Goal: Communication & Community: Share content

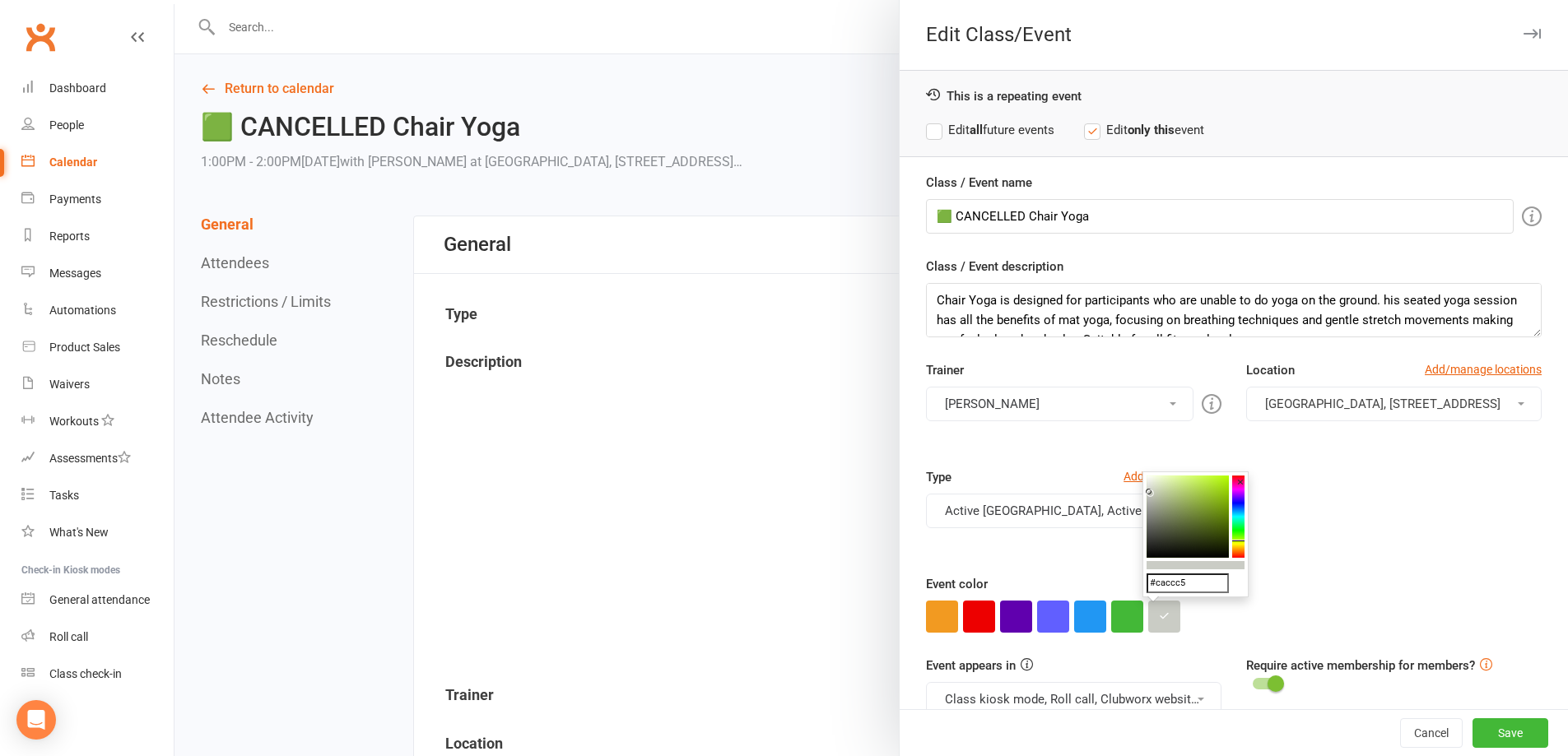
click at [837, 229] on div at bounding box center [870, 378] width 1393 height 756
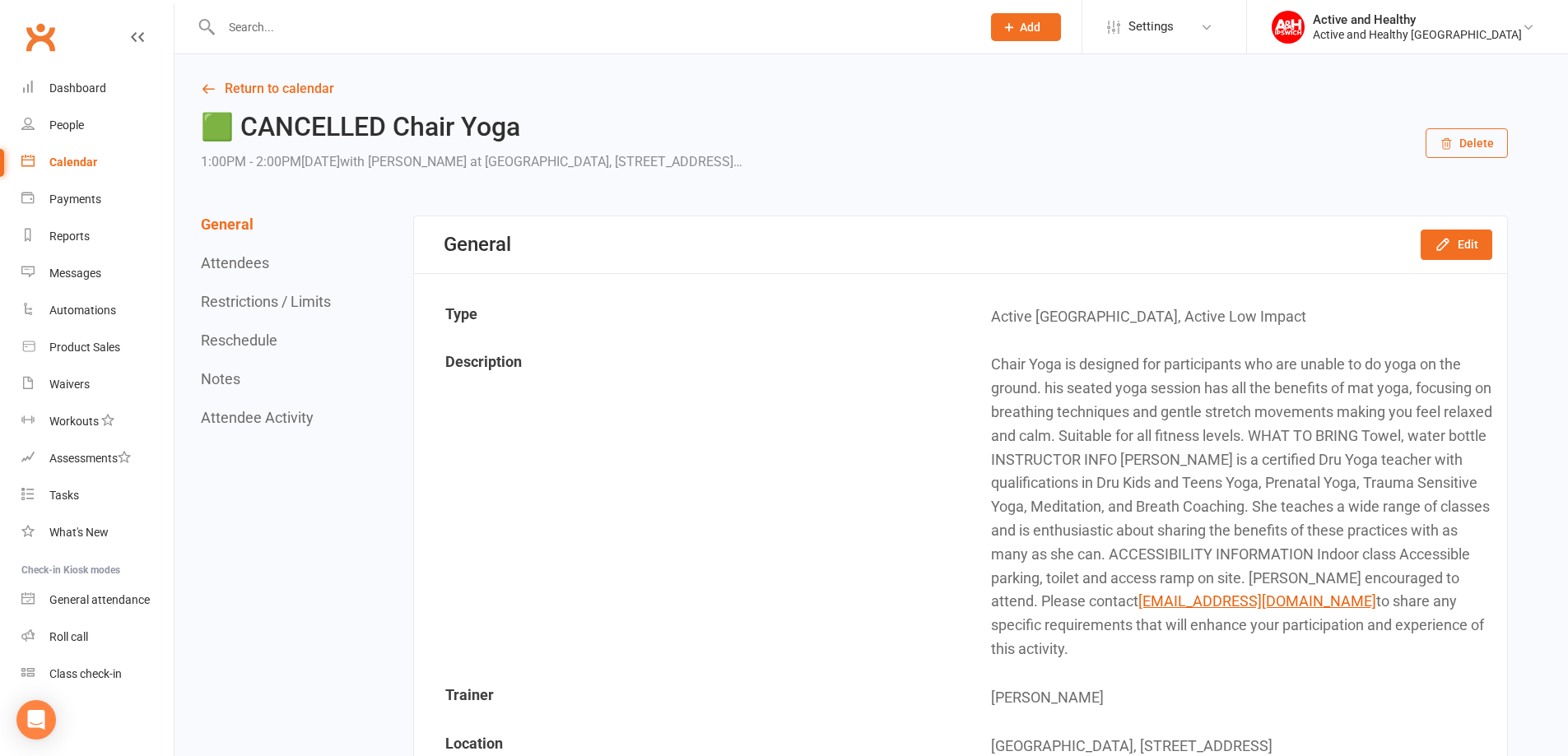
click at [245, 269] on button "Attendees" at bounding box center [235, 263] width 69 height 17
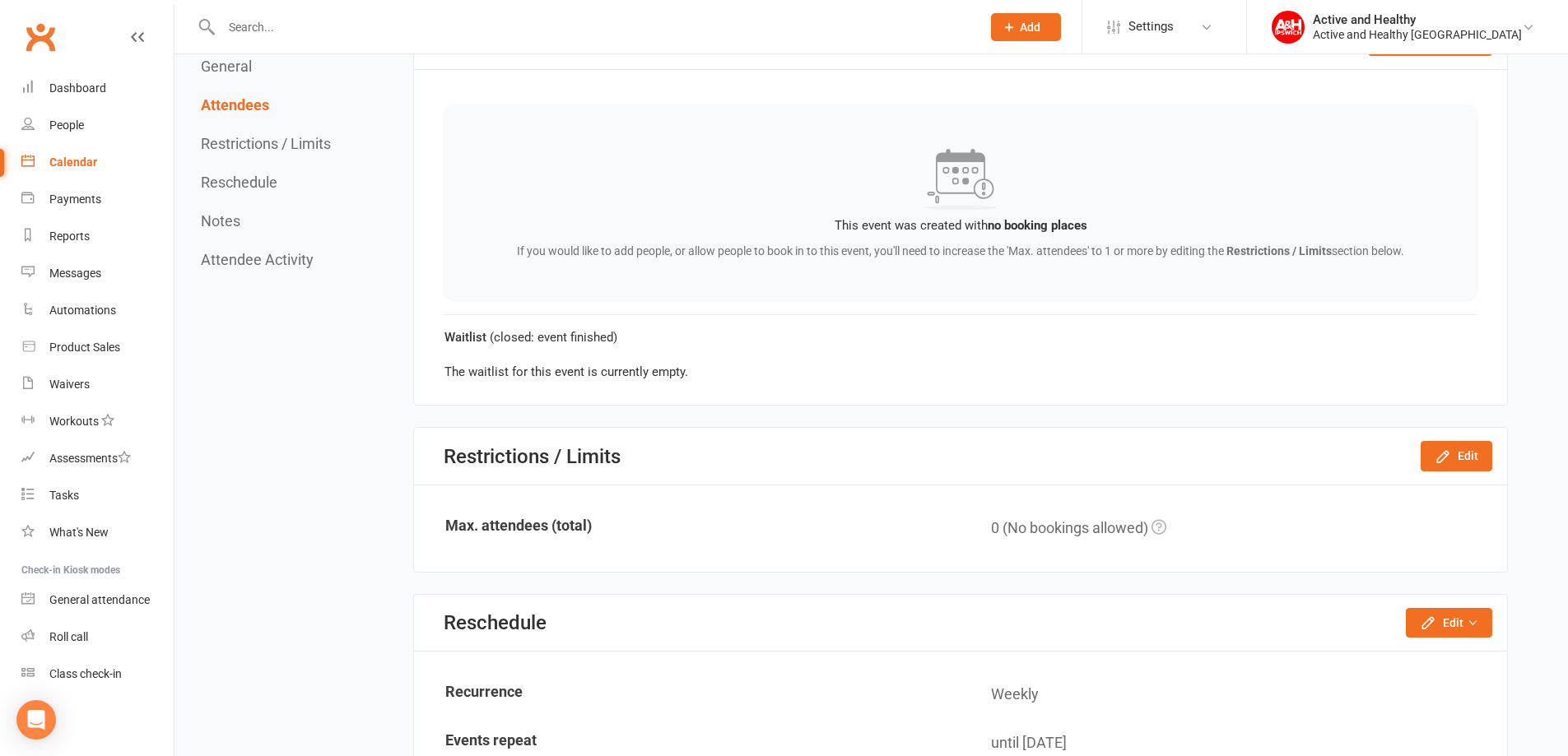
scroll to position [1109, 0]
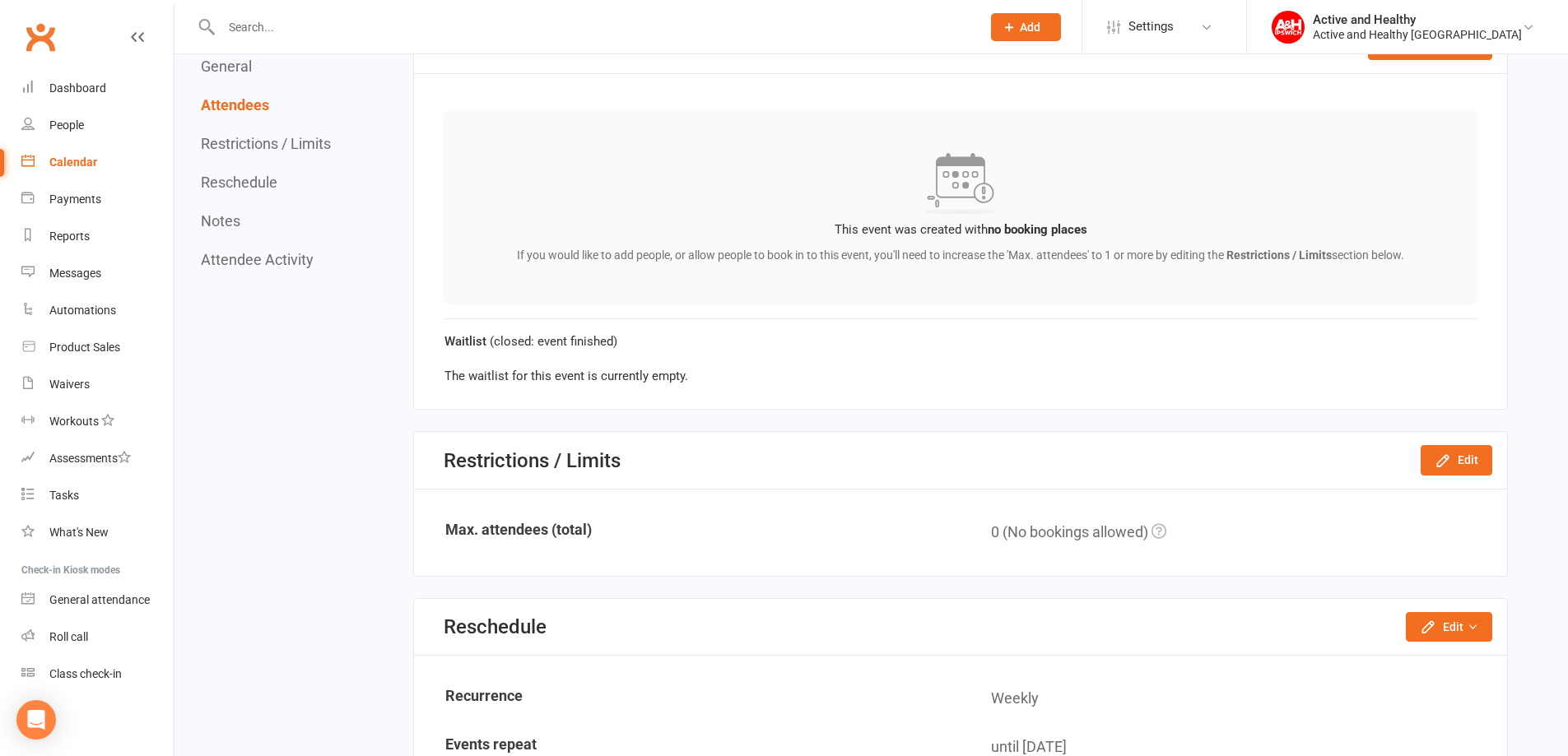
click at [94, 159] on div "Calendar" at bounding box center [73, 162] width 47 height 14
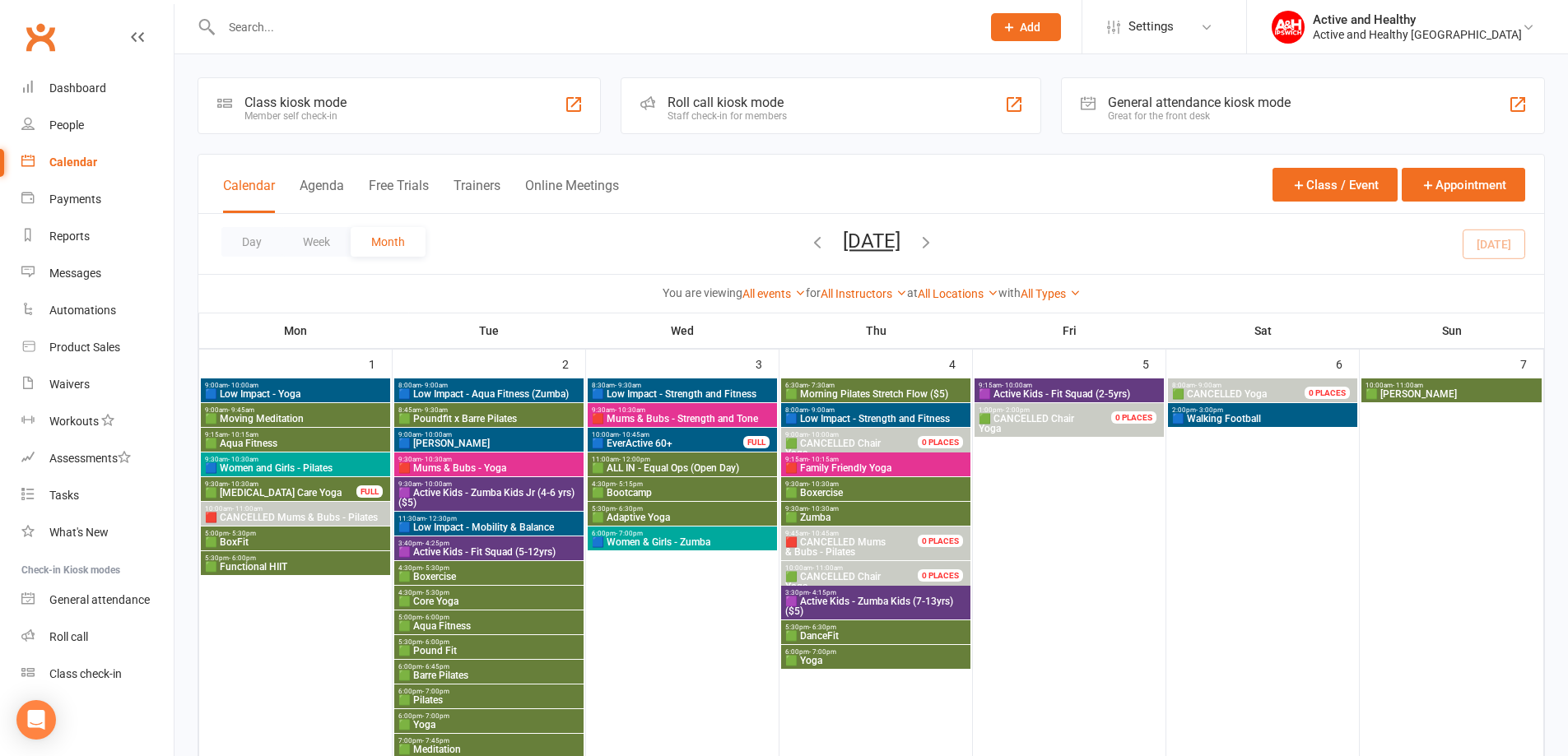
click at [820, 493] on span "🟩 Boxercise" at bounding box center [875, 493] width 183 height 10
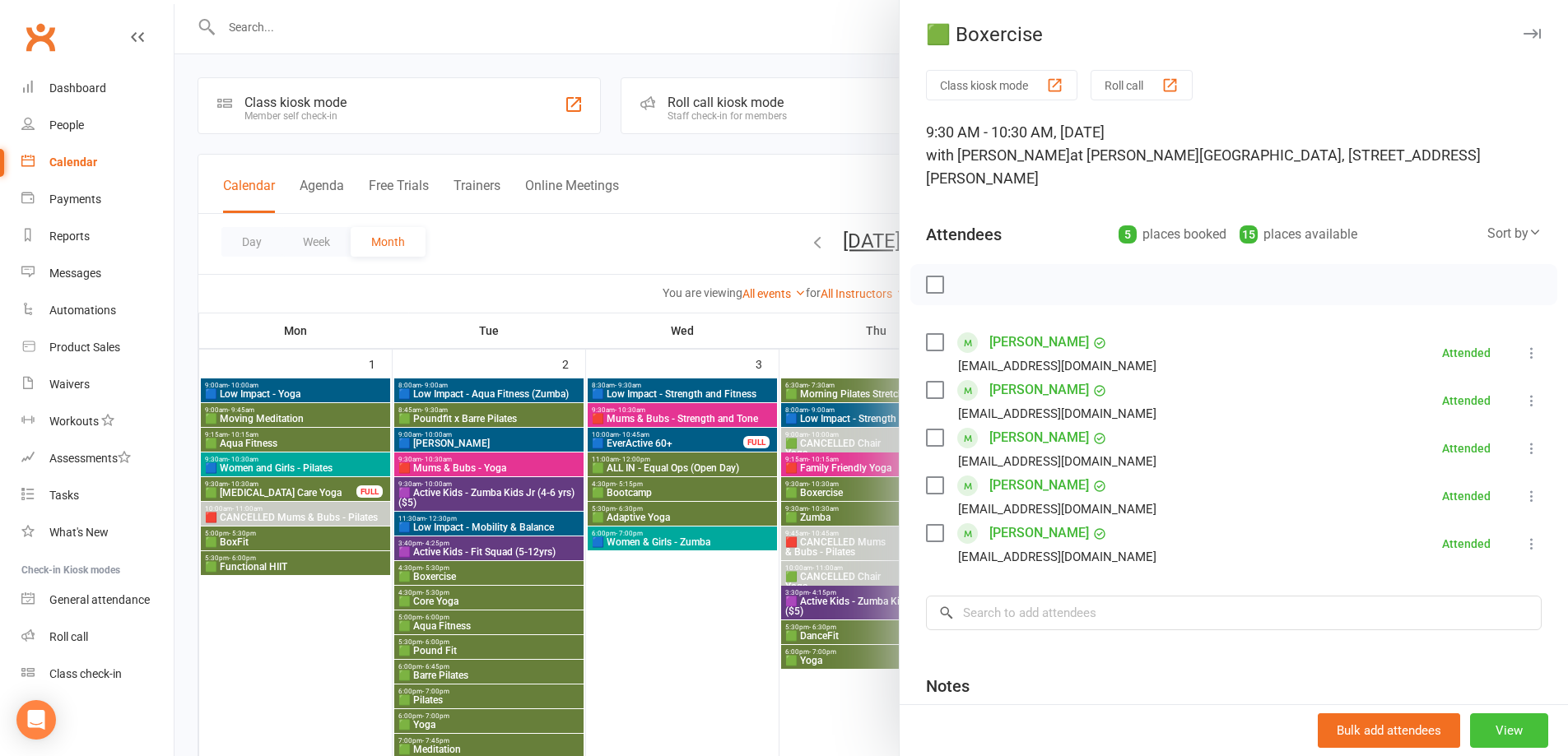
click at [1475, 726] on button "View" at bounding box center [1508, 731] width 78 height 35
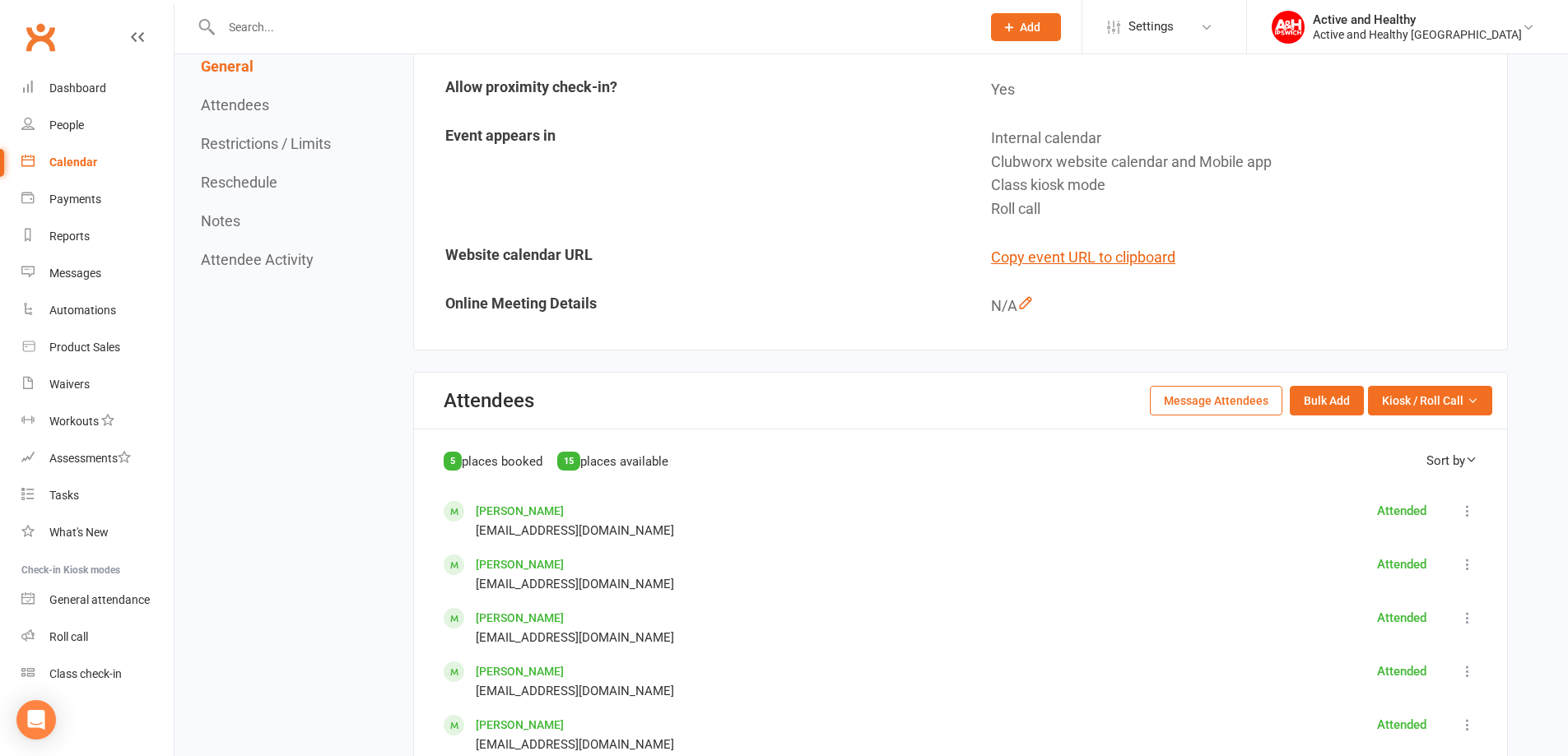
scroll to position [823, 0]
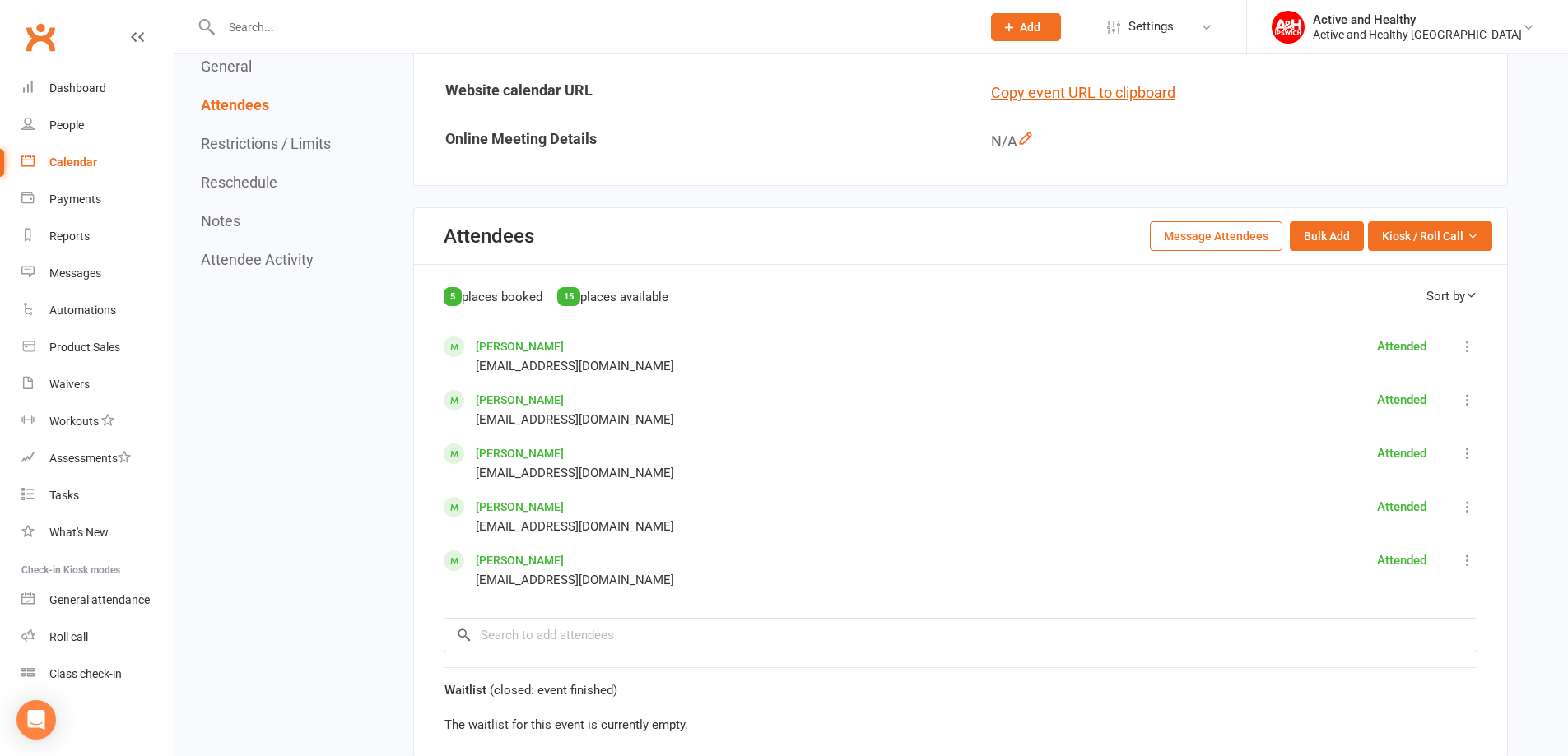
click at [61, 170] on link "Calendar" at bounding box center [97, 162] width 152 height 37
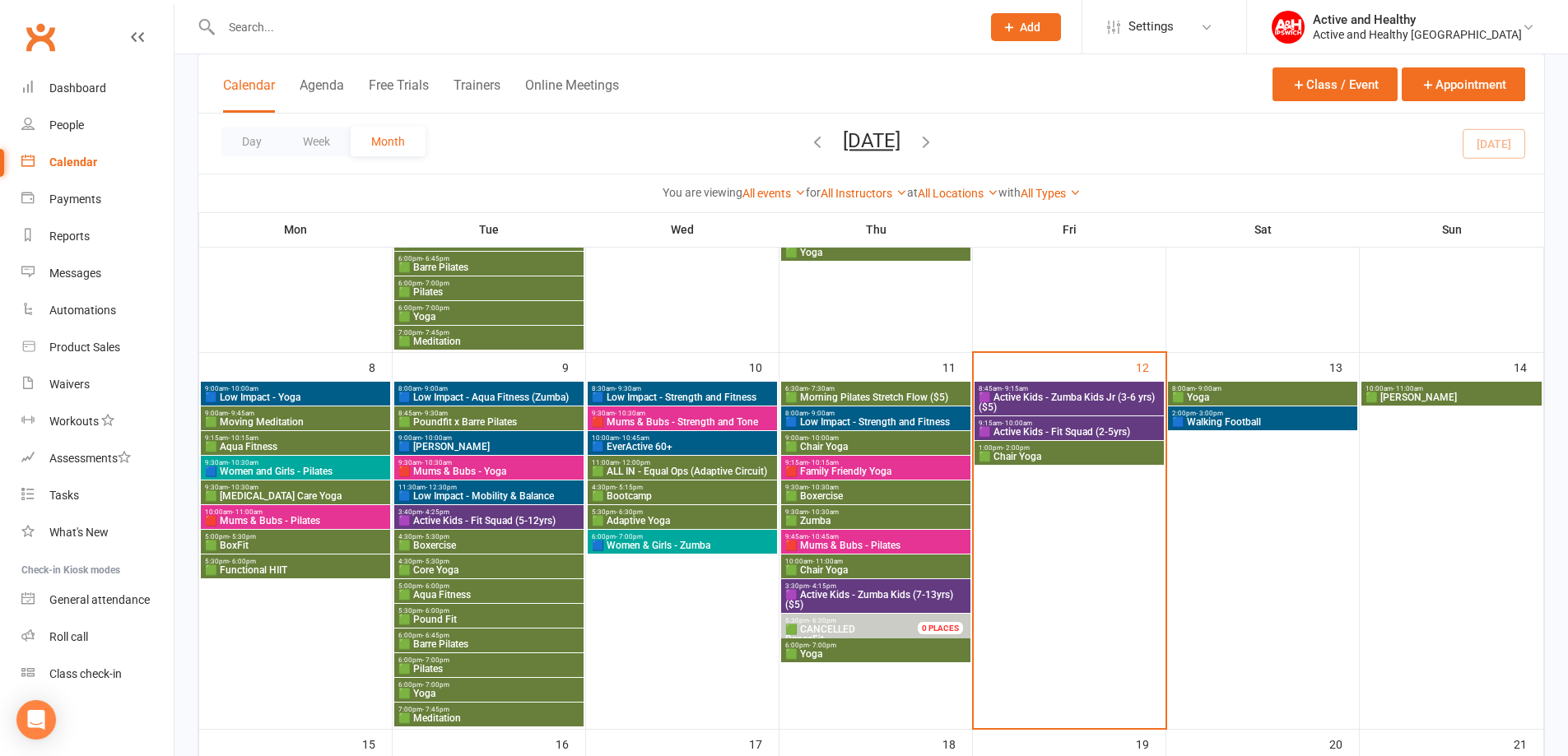
scroll to position [412, 0]
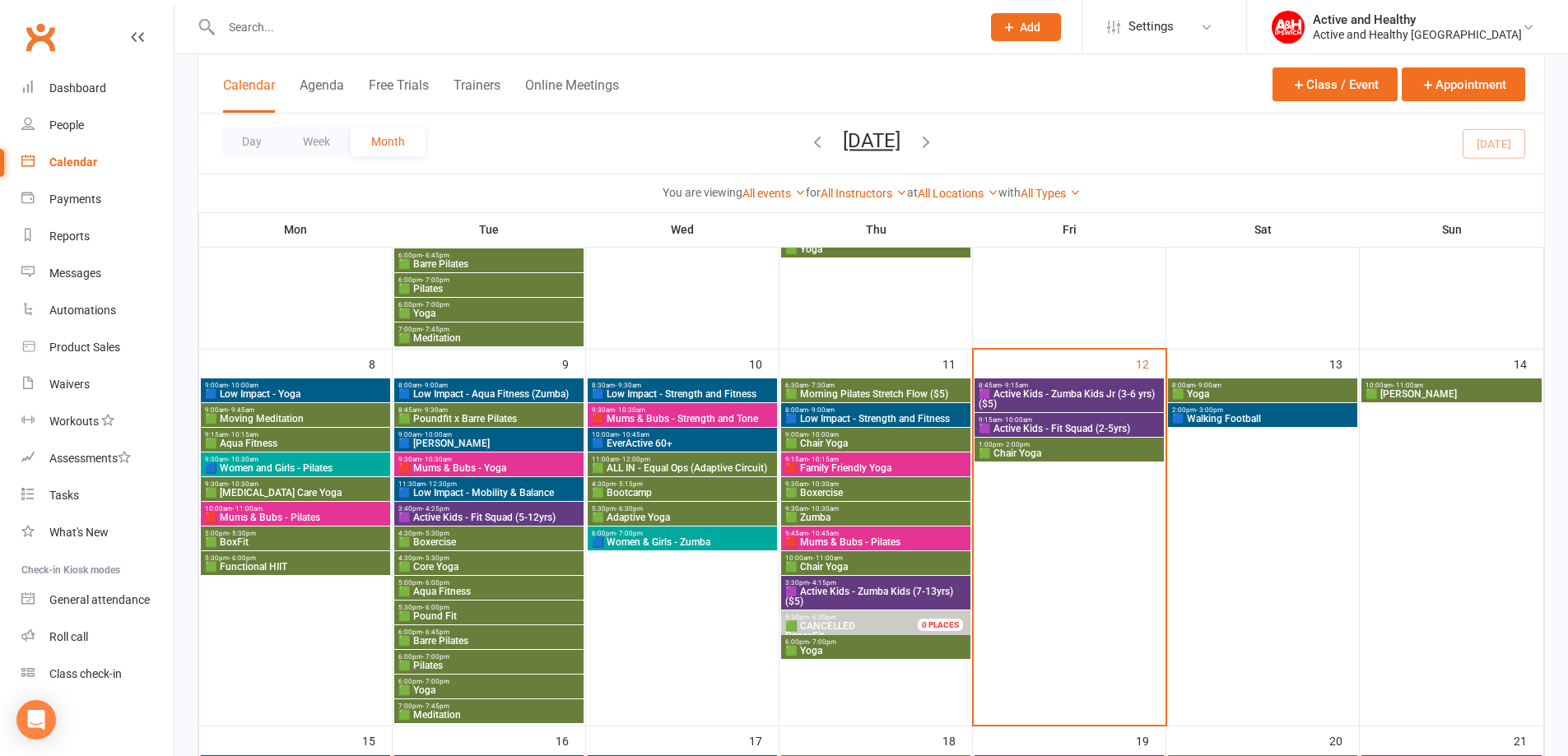
click at [1060, 451] on span "🟩 Chair Yoga" at bounding box center [1068, 453] width 183 height 10
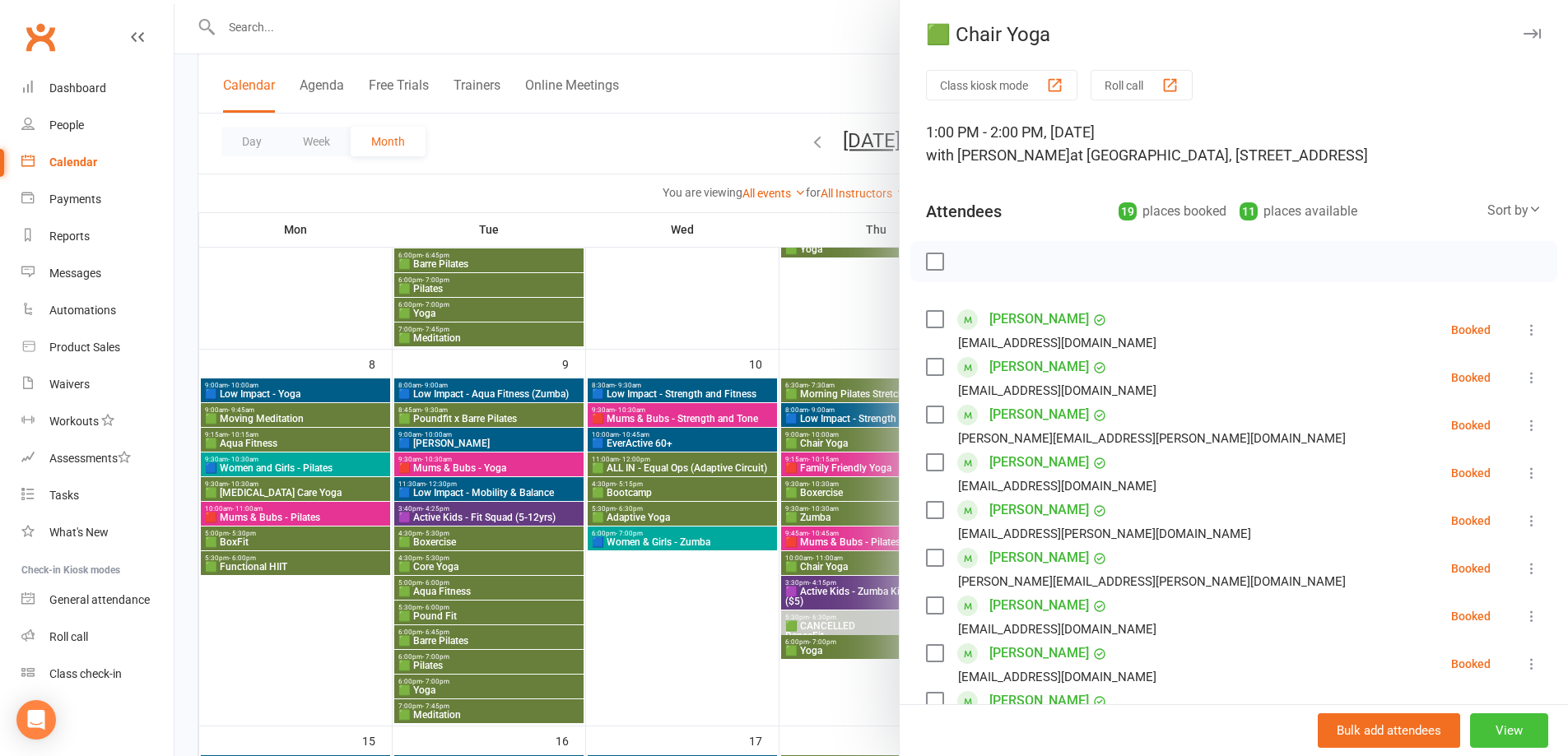
click at [1483, 733] on button "View" at bounding box center [1508, 731] width 78 height 35
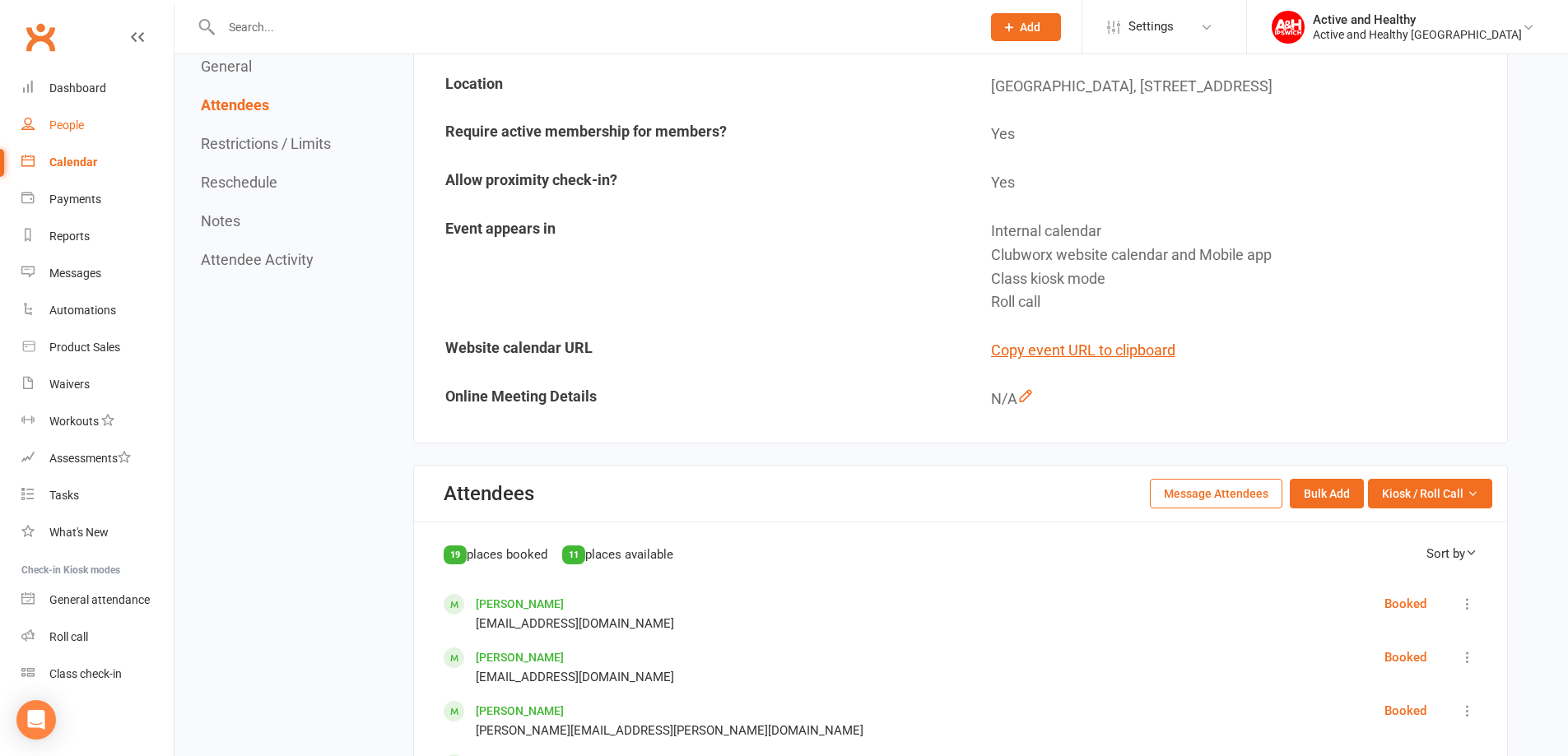
scroll to position [658, 0]
click at [85, 160] on div "Calendar" at bounding box center [73, 162] width 47 height 14
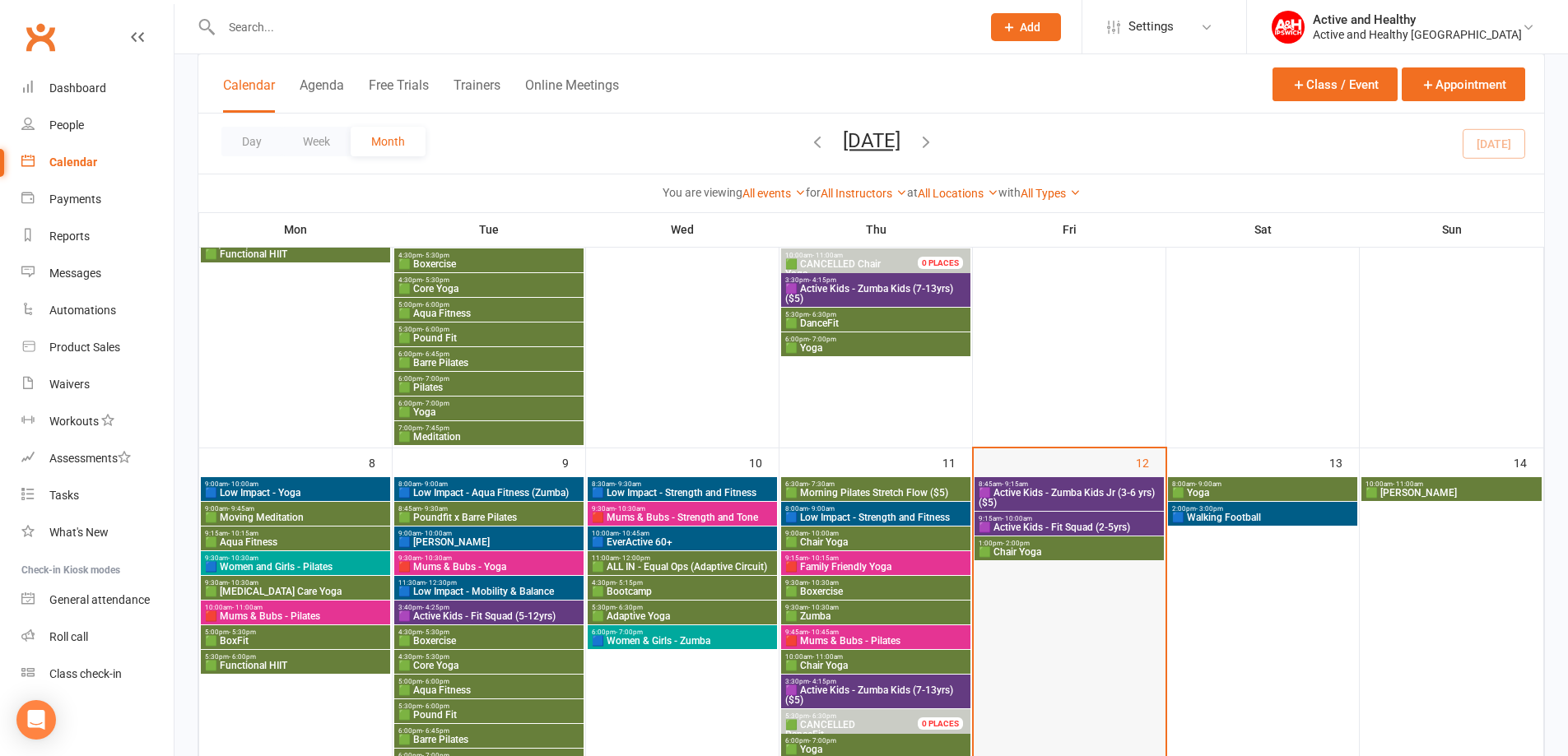
scroll to position [329, 0]
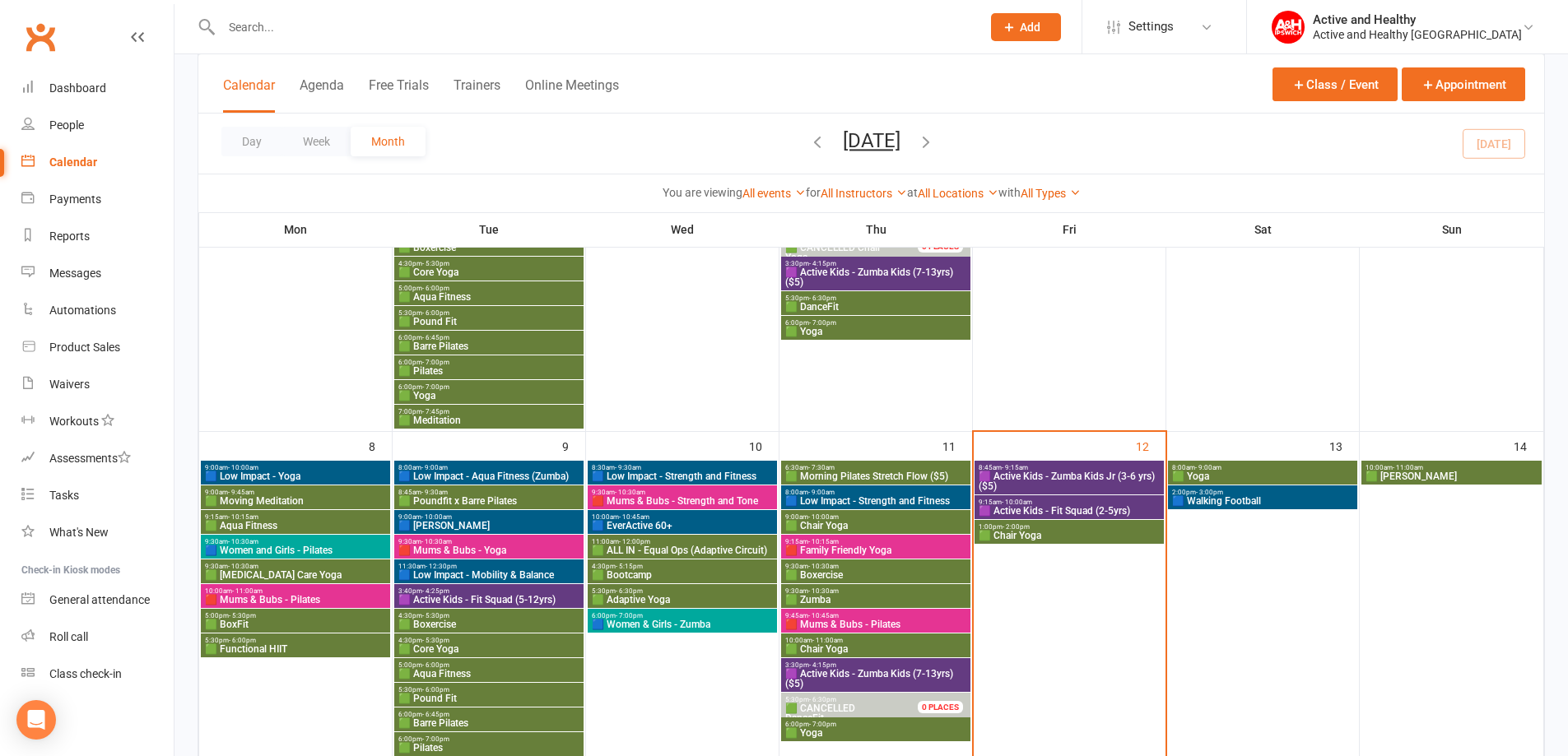
click at [1046, 539] on span "🟩 Chair Yoga" at bounding box center [1068, 536] width 183 height 10
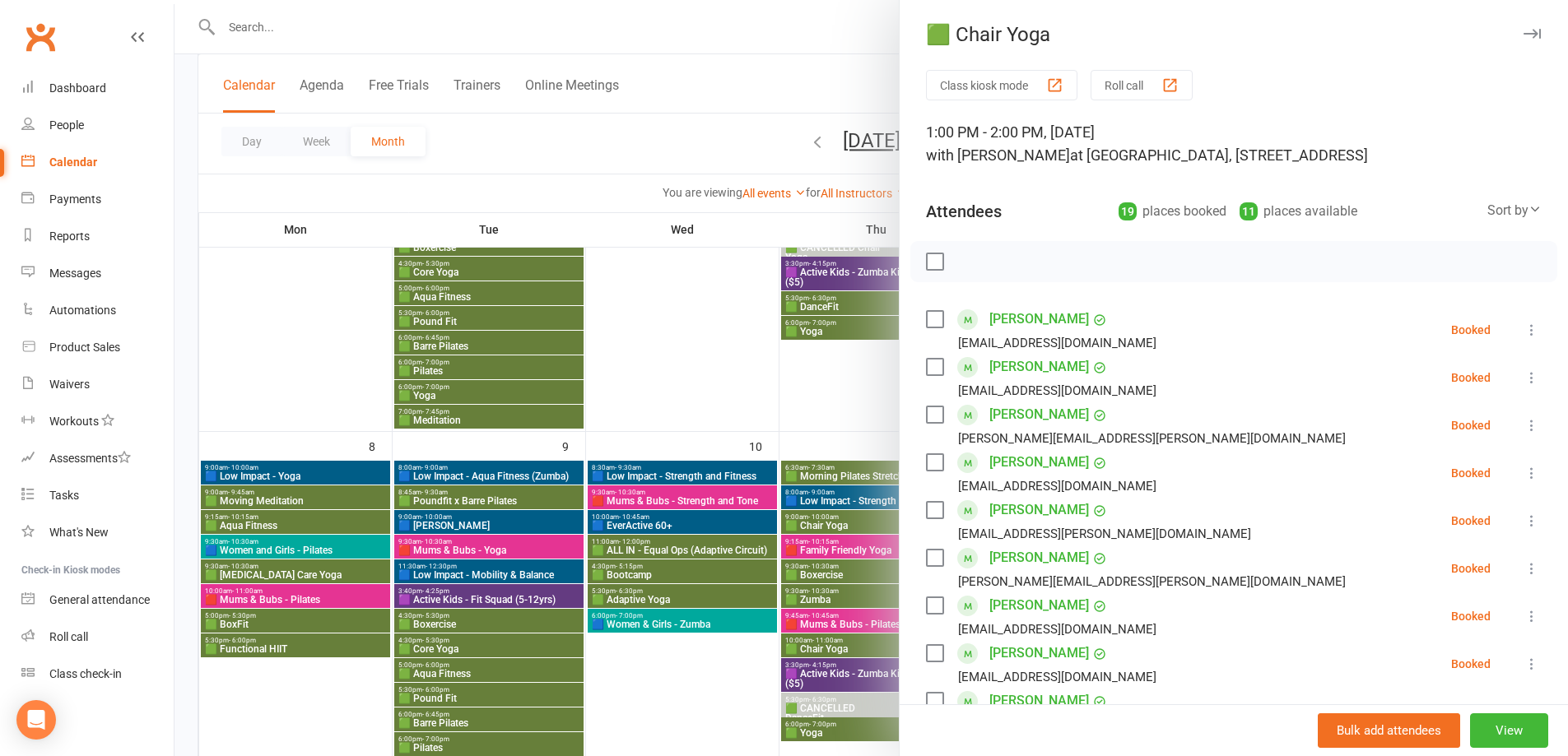
click at [927, 262] on label at bounding box center [934, 261] width 16 height 16
click at [931, 262] on label at bounding box center [934, 261] width 16 height 16
click at [927, 261] on label at bounding box center [934, 261] width 16 height 16
click at [1056, 218] on div "Attendees 19 places booked 11 places available Sort by Last name First name Boo…" at bounding box center [1234, 208] width 616 height 41
click at [841, 91] on div at bounding box center [870, 378] width 1393 height 756
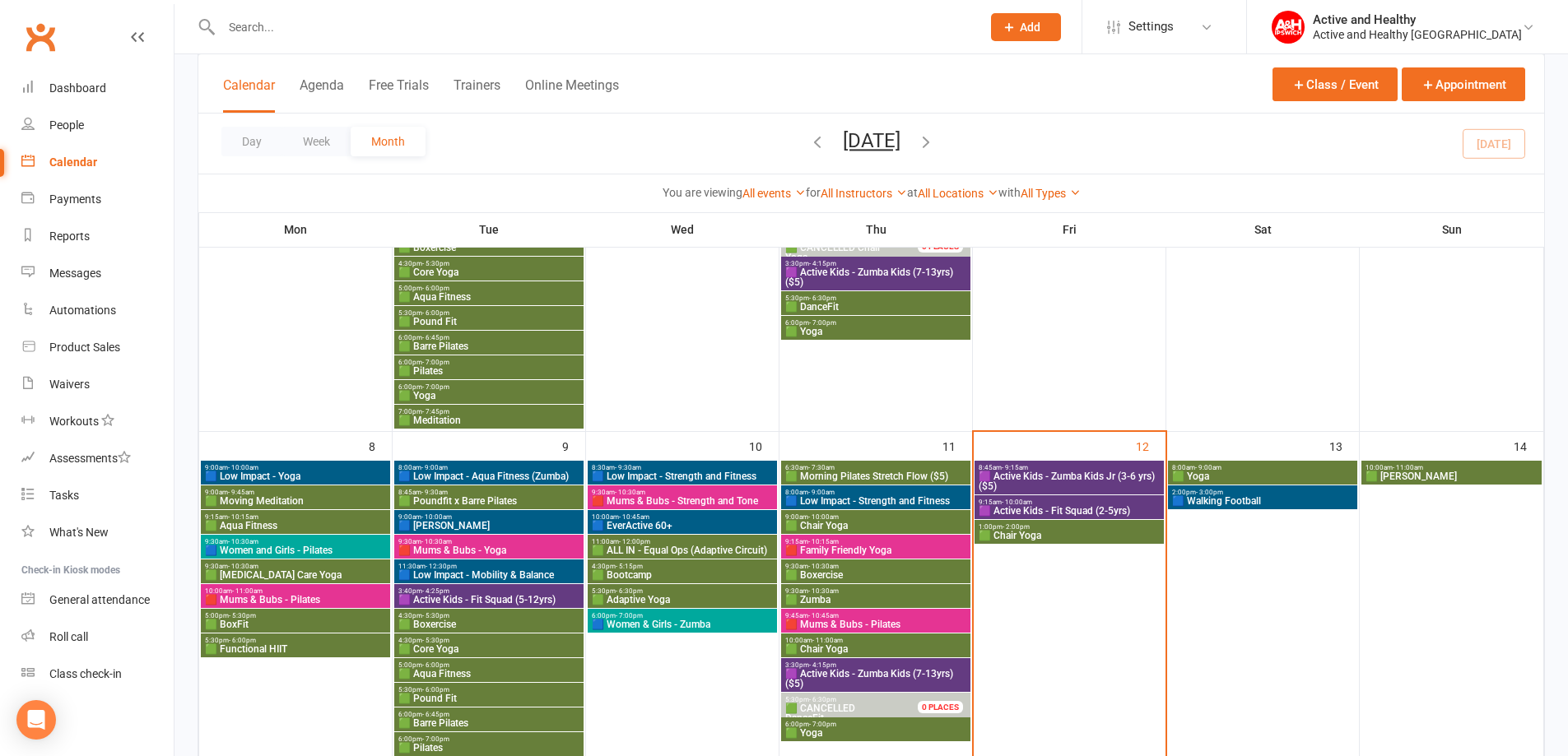
click at [1008, 535] on span "🟩 Chair Yoga" at bounding box center [1068, 536] width 183 height 10
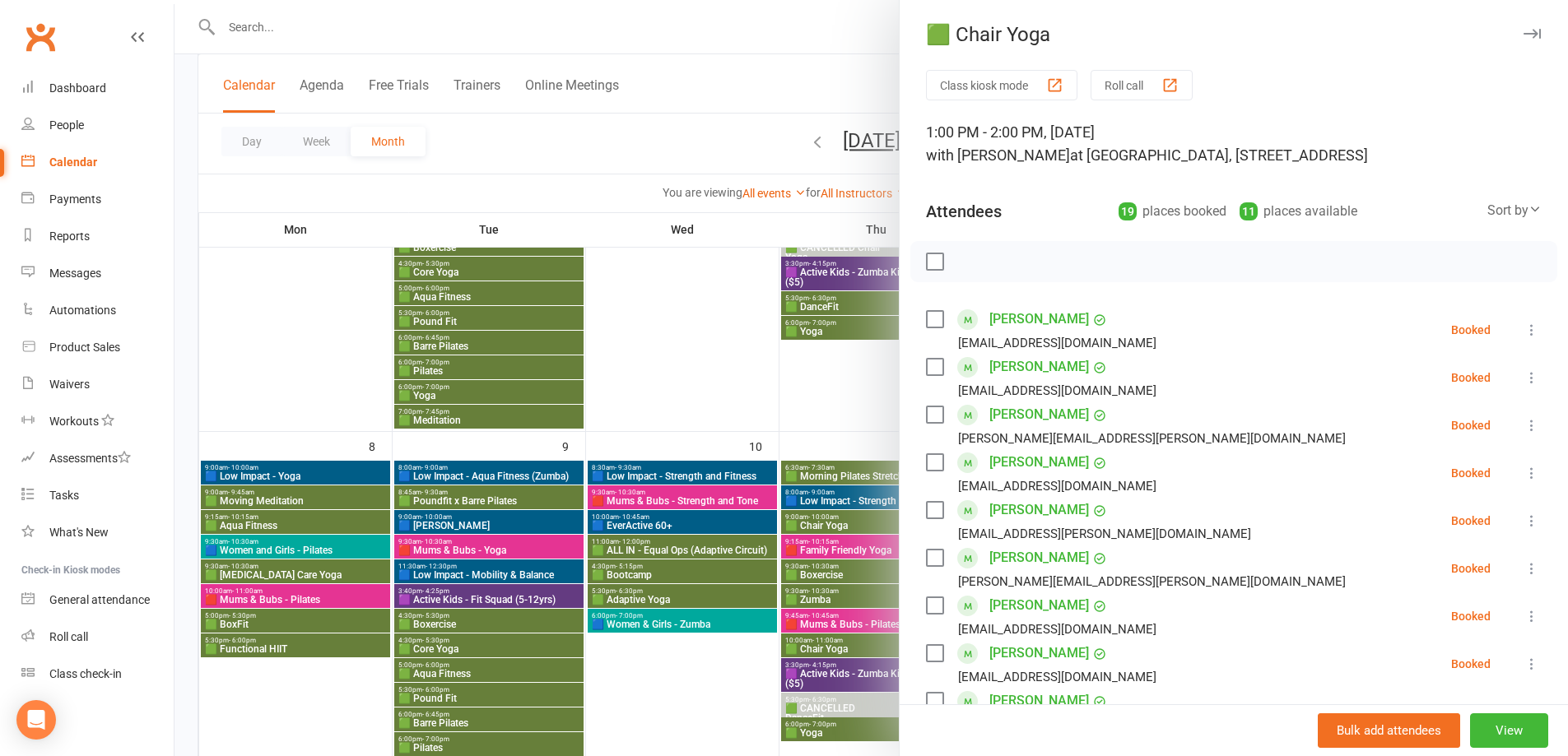
click at [937, 266] on label at bounding box center [934, 261] width 16 height 16
drag, startPoint x: 1035, startPoint y: 260, endPoint x: 1065, endPoint y: 290, distance: 42.4
click at [1035, 260] on icon "button" at bounding box center [1040, 261] width 18 height 18
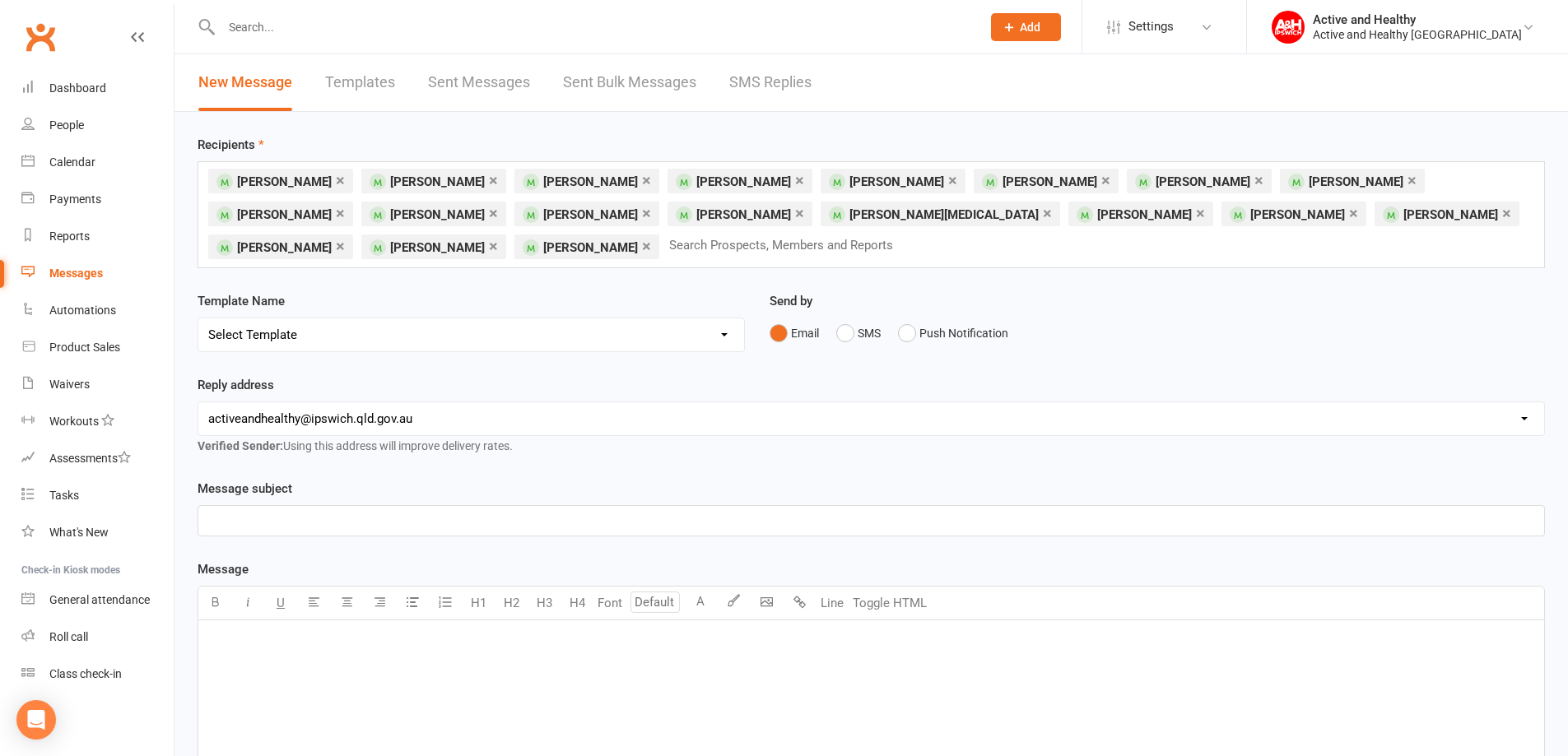
click at [493, 334] on select "Select Template [Email] Class Cancellation | Instructor Unavailability [Email] …" at bounding box center [471, 334] width 545 height 33
select select "0"
click at [198, 318] on select "Select Template [Email] Class Cancellation | Instructor Unavailability [Email] …" at bounding box center [471, 334] width 545 height 33
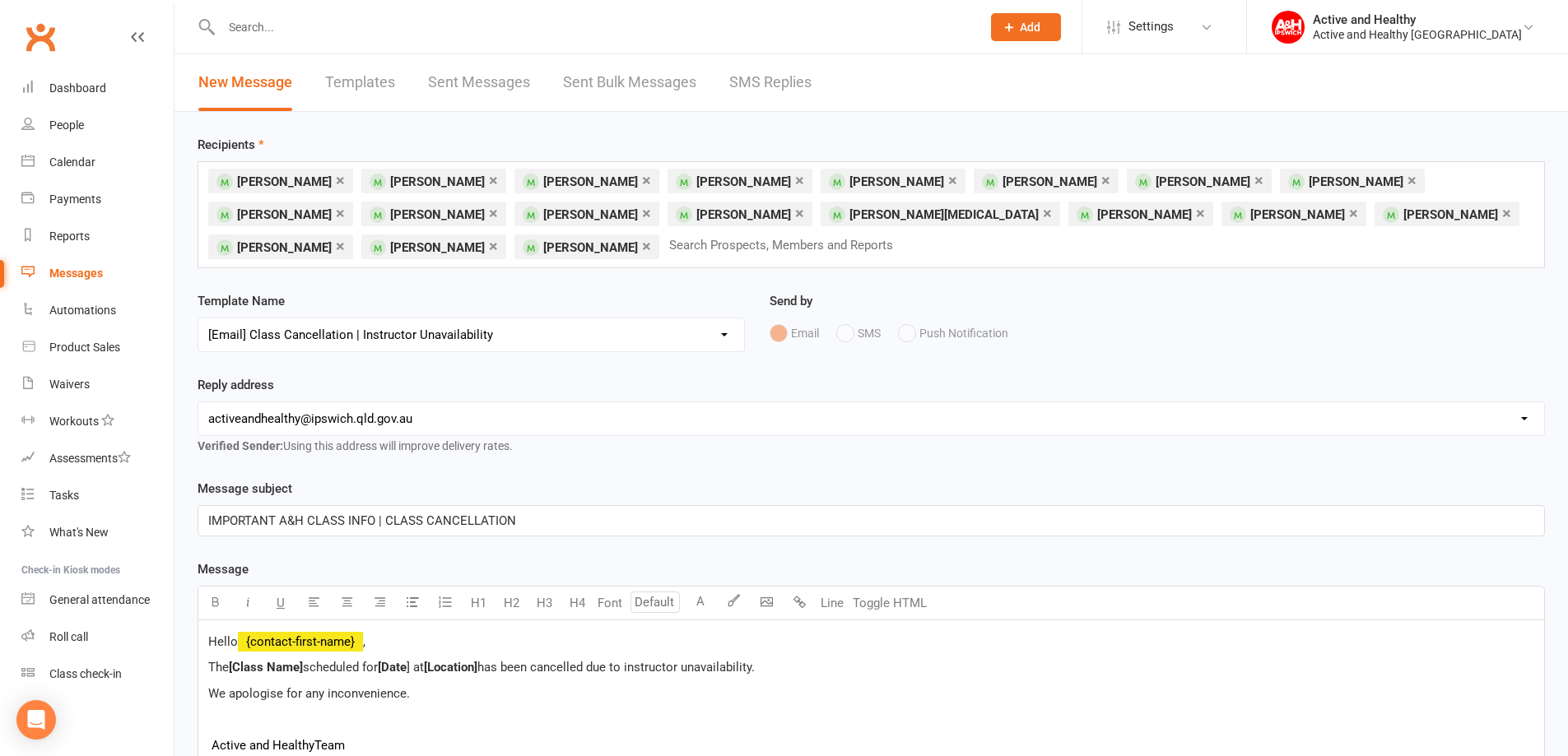
click at [642, 253] on link "×" at bounding box center [646, 246] width 9 height 26
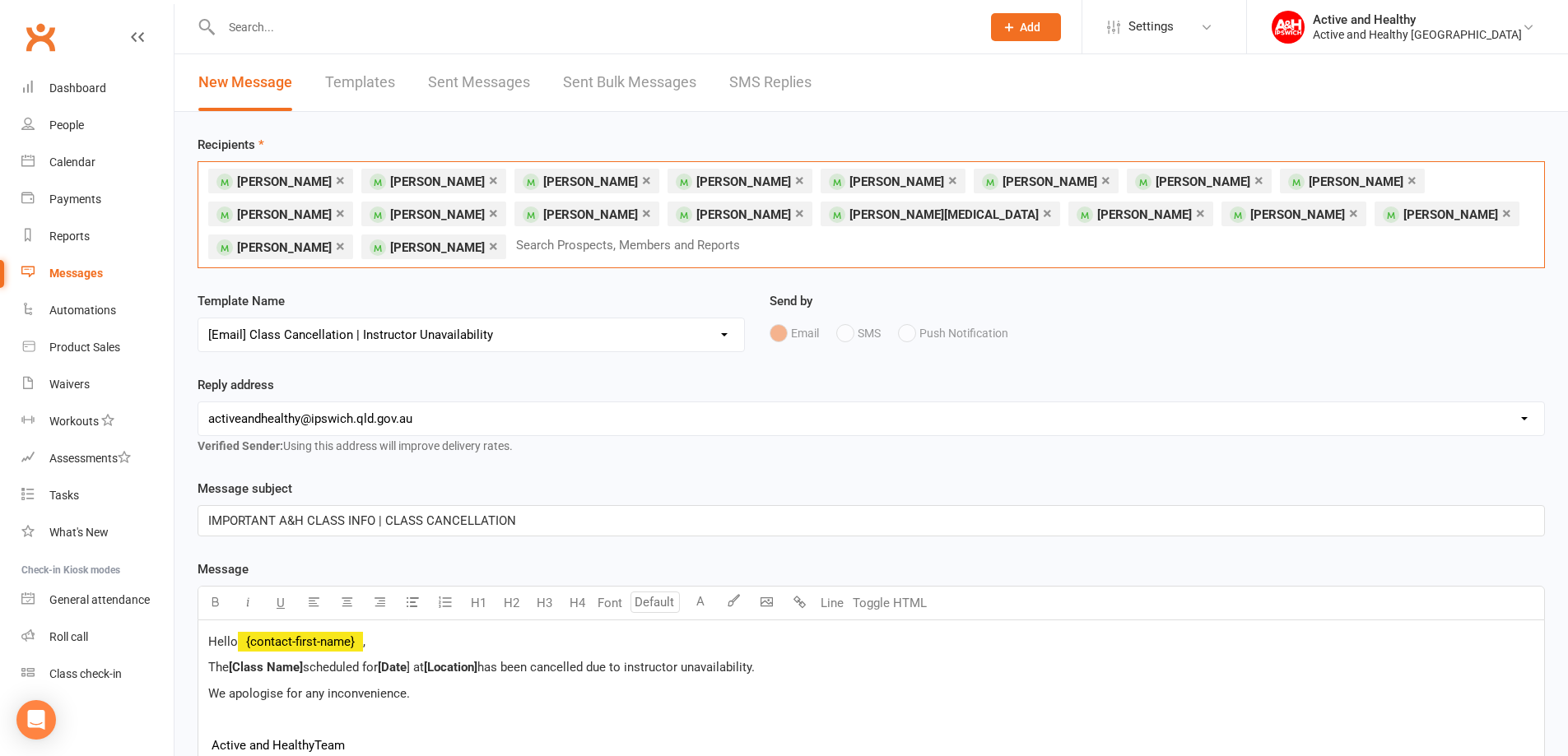
click at [514, 247] on input "text" at bounding box center [634, 246] width 241 height 21
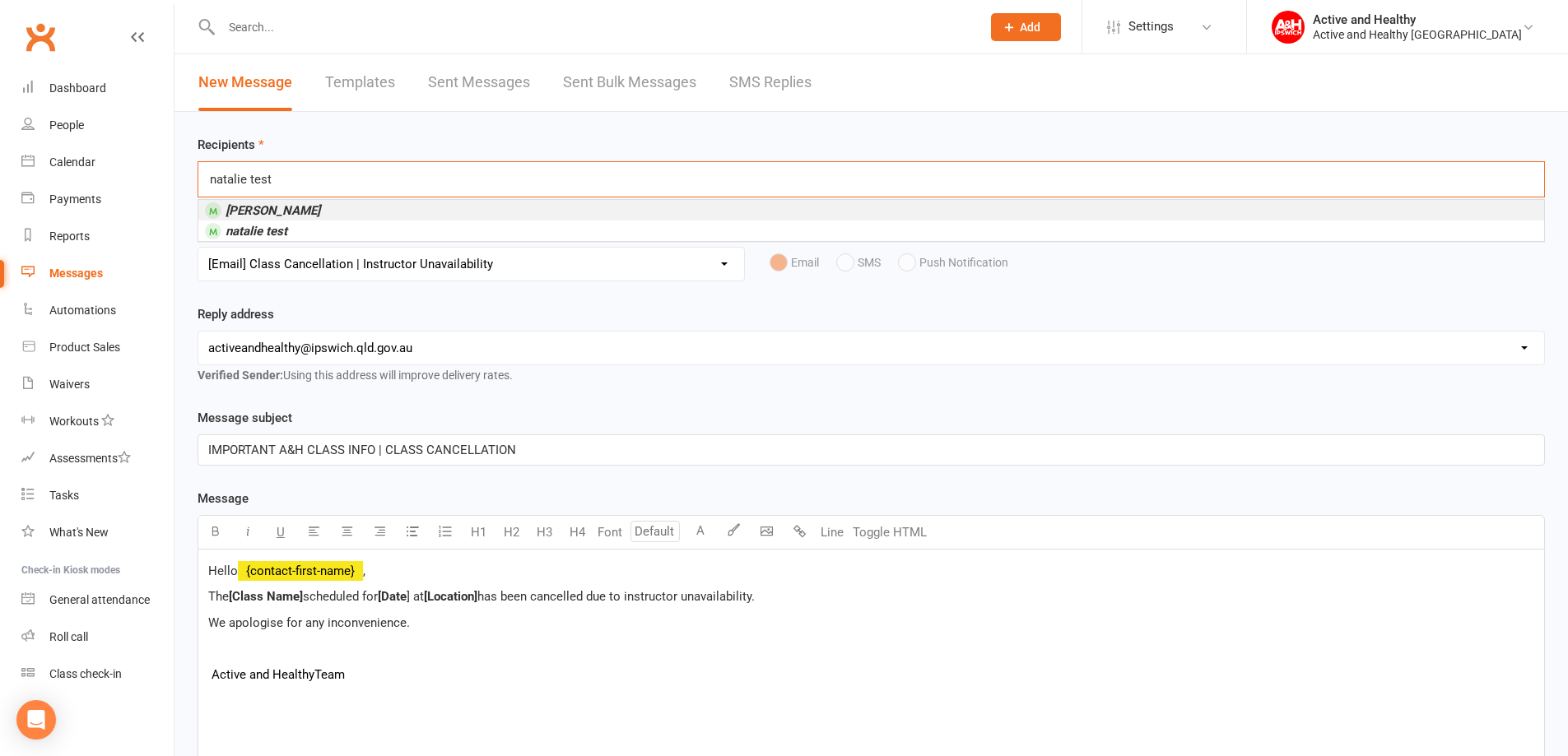
type input "natalie test"
click at [285, 218] on em "[PERSON_NAME]" at bounding box center [273, 210] width 95 height 15
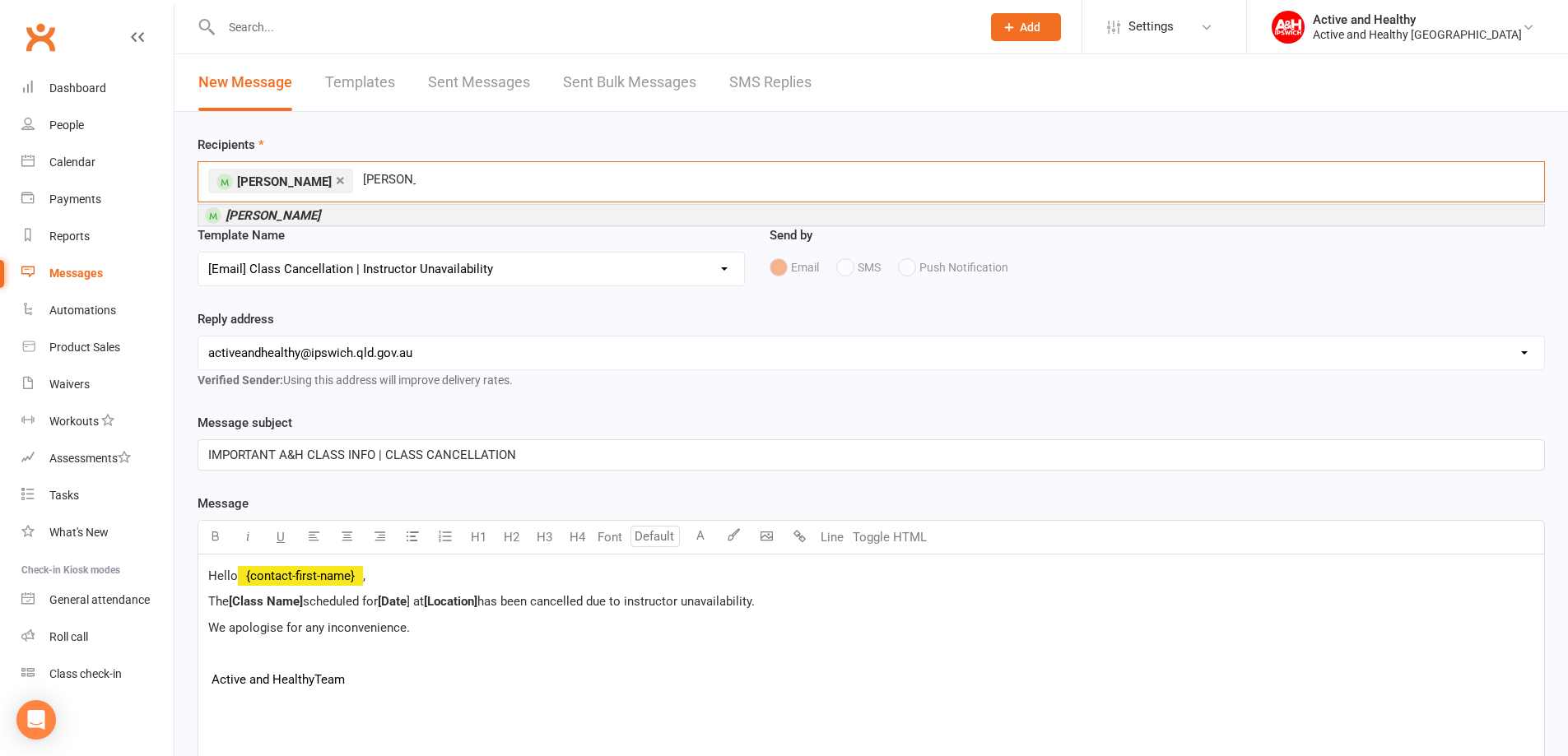
type input "[PERSON_NAME] test"
click at [317, 209] on li "[PERSON_NAME]" at bounding box center [871, 215] width 1346 height 20
type input "[PERSON_NAME][MEDICAL_DATA]"
click at [296, 213] on em "[PERSON_NAME]" at bounding box center [273, 215] width 95 height 15
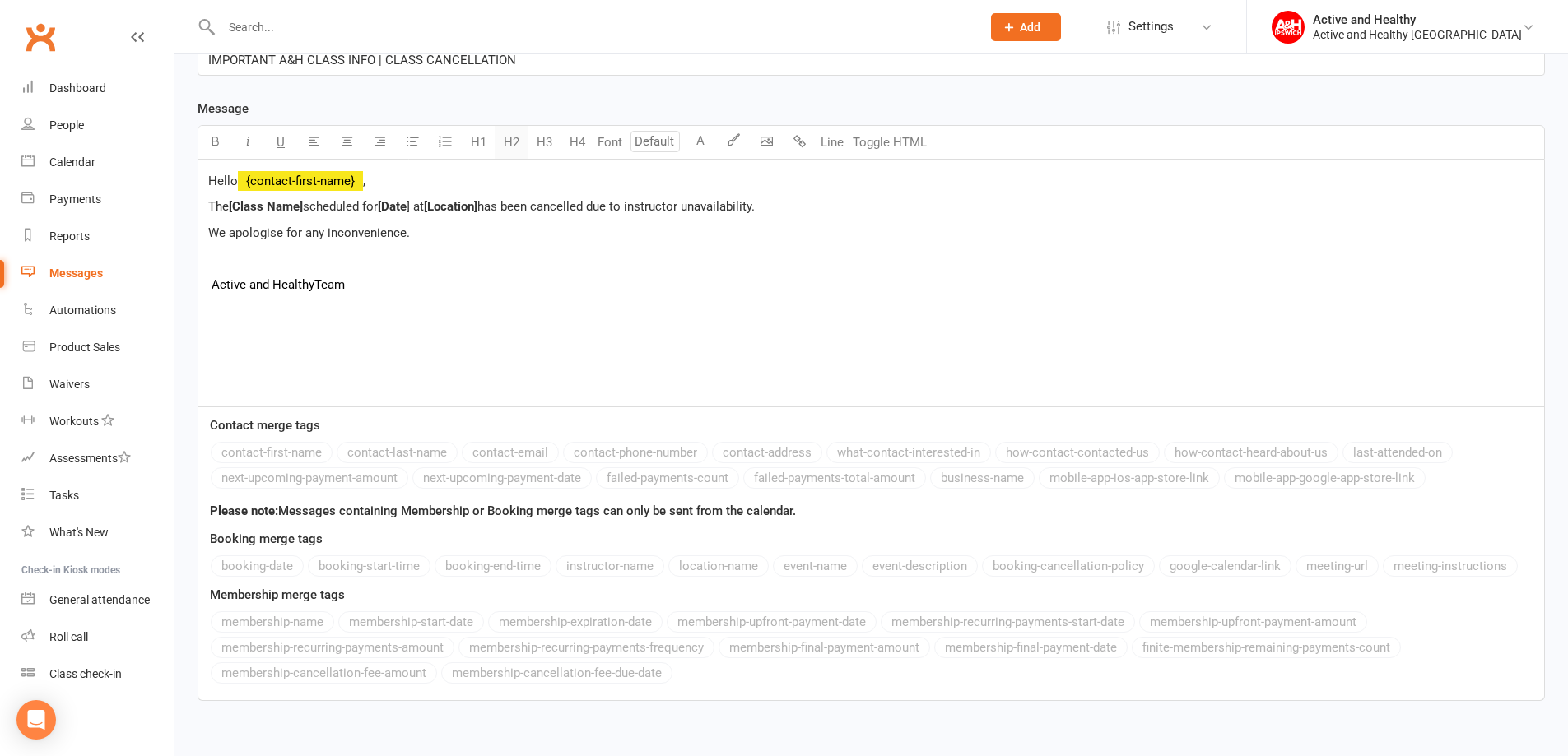
scroll to position [487, 0]
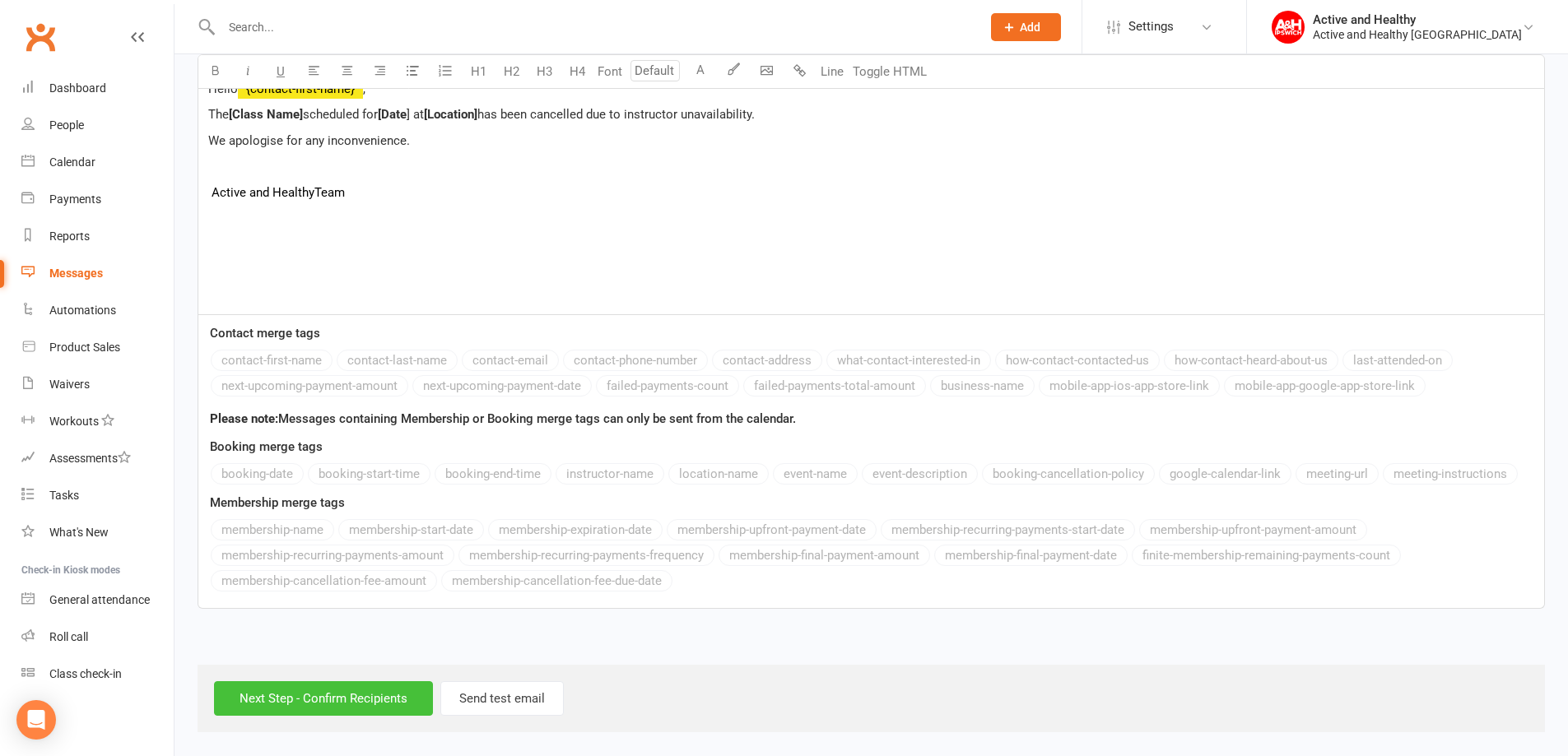
click at [324, 706] on input "Next Step - Confirm Recipients" at bounding box center [323, 699] width 218 height 35
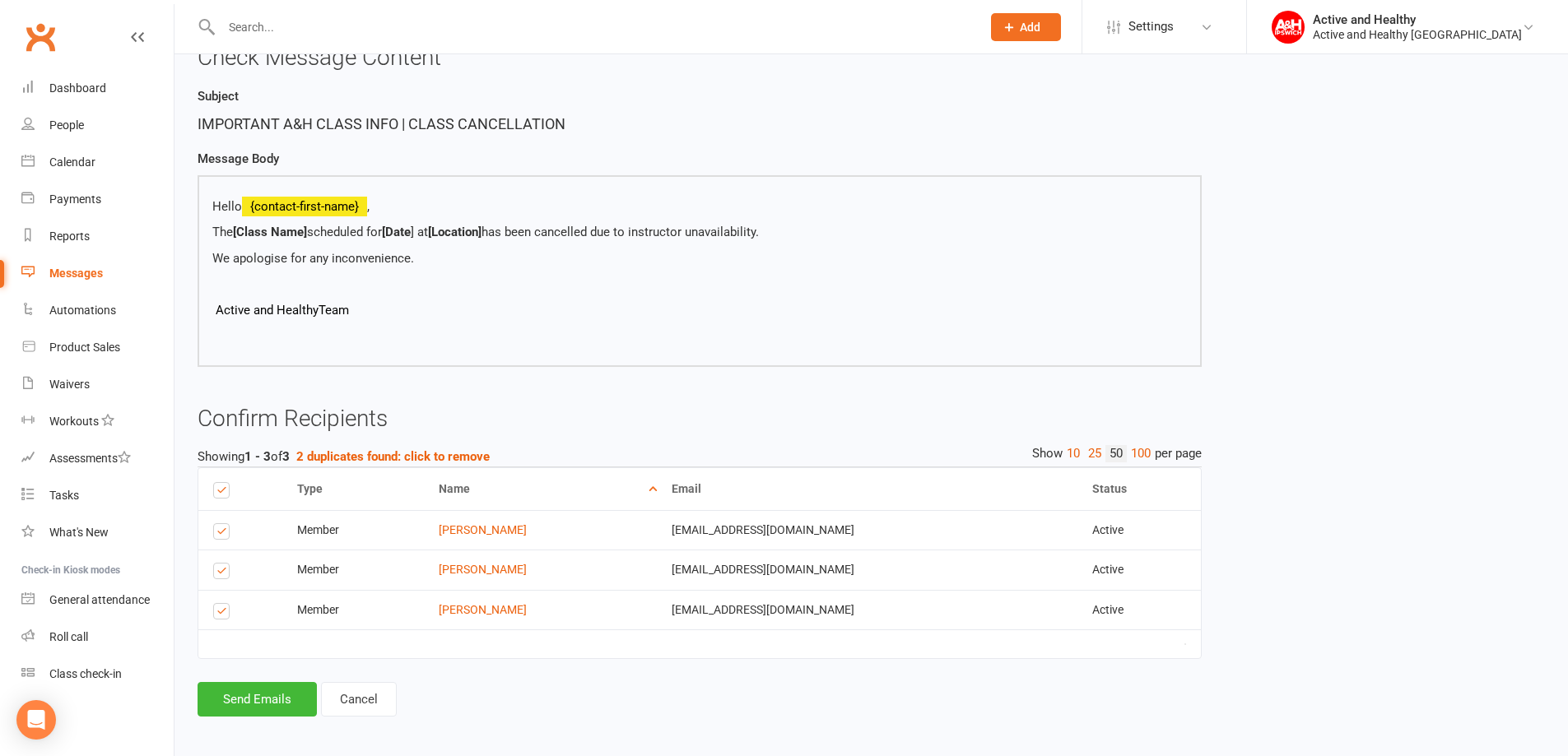
scroll to position [111, 0]
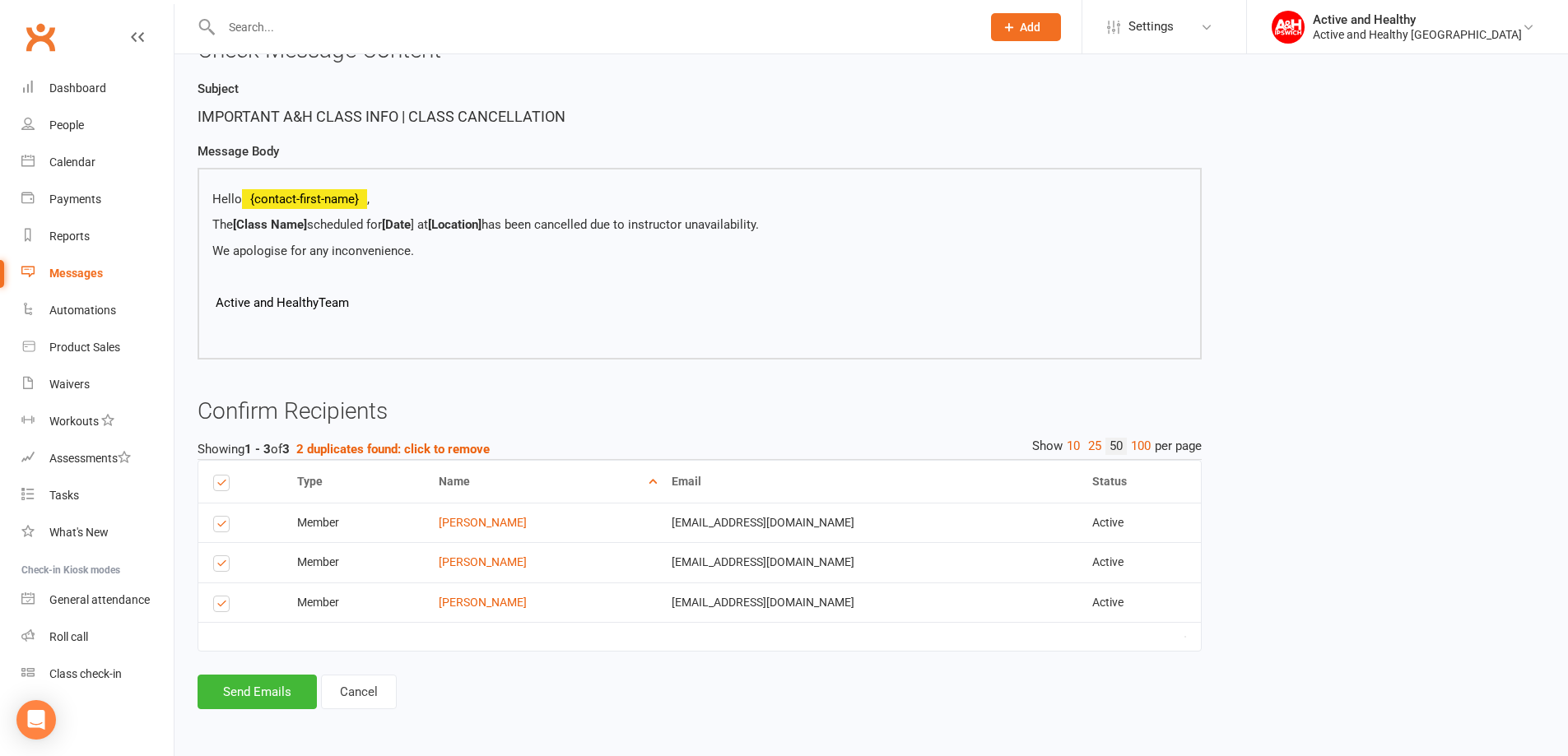
click at [981, 332] on p at bounding box center [700, 328] width 974 height 19
